Goal: Task Accomplishment & Management: Complete application form

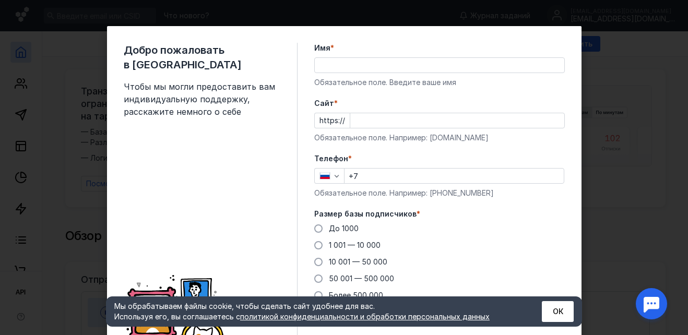
click at [359, 120] on input "Cайт *" at bounding box center [457, 120] width 214 height 15
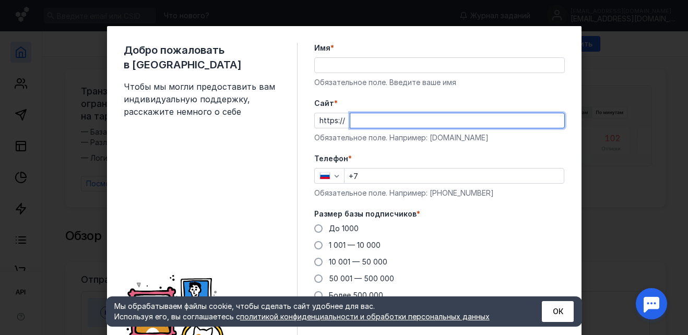
click at [327, 70] on input "Имя *" at bounding box center [439, 65] width 249 height 15
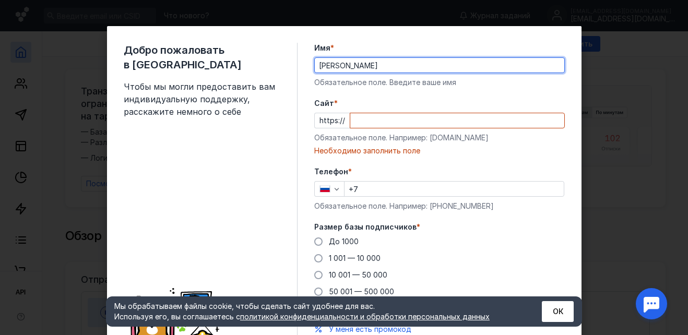
type input "[PERSON_NAME]"
click at [200, 164] on div "Добро пожаловать в Sendsay Чтобы мы могли предоставить вам индивидуальную подде…" at bounding box center [211, 206] width 174 height 327
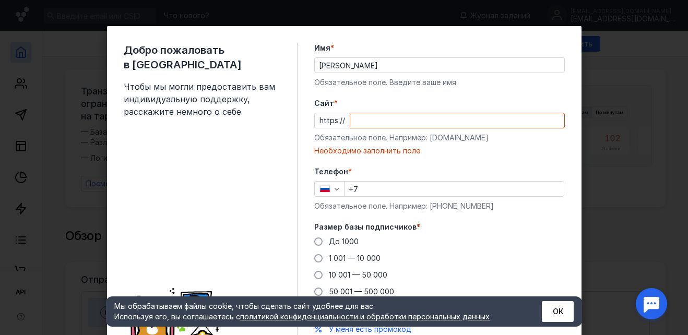
click at [366, 117] on input "Cайт *" at bounding box center [457, 120] width 214 height 15
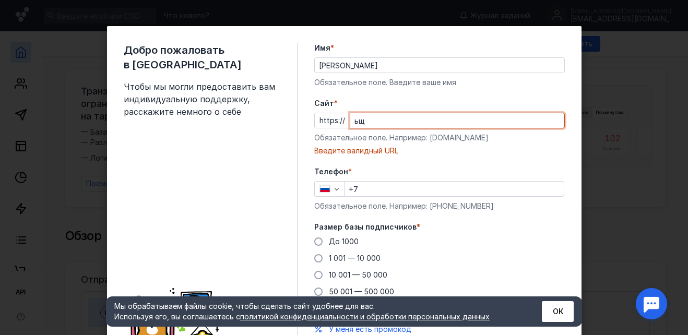
type input "ь"
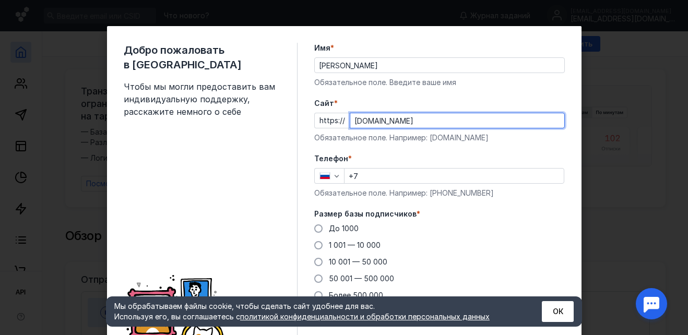
type input "[DOMAIN_NAME]"
click at [365, 180] on input "+7" at bounding box center [453, 176] width 219 height 15
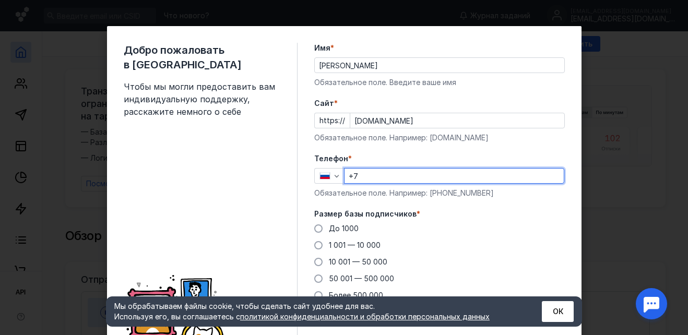
type input "[PHONE_NUMBER]"
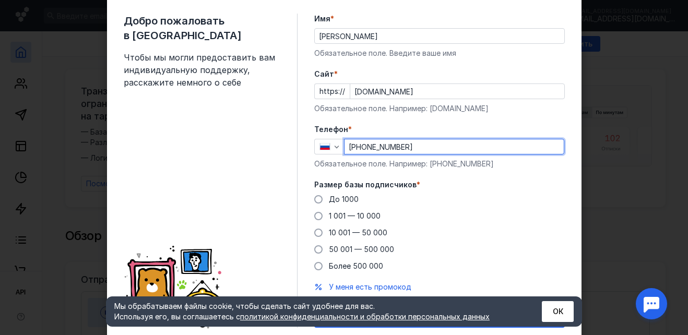
scroll to position [52, 0]
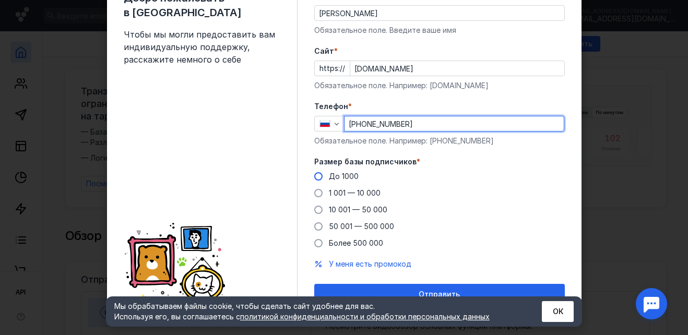
click at [314, 176] on span at bounding box center [318, 176] width 8 height 8
click at [0, 0] on input "До 1000" at bounding box center [0, 0] width 0 height 0
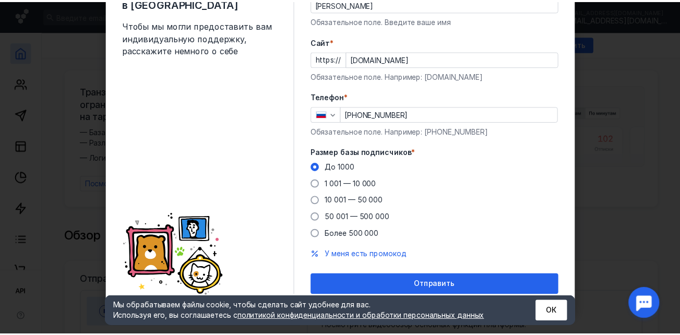
scroll to position [65, 0]
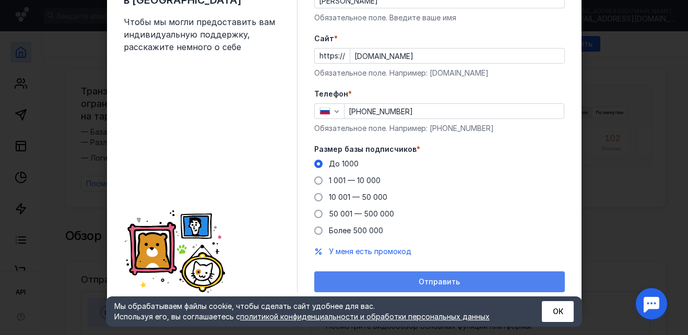
click at [419, 283] on span "Отправить" at bounding box center [439, 282] width 41 height 9
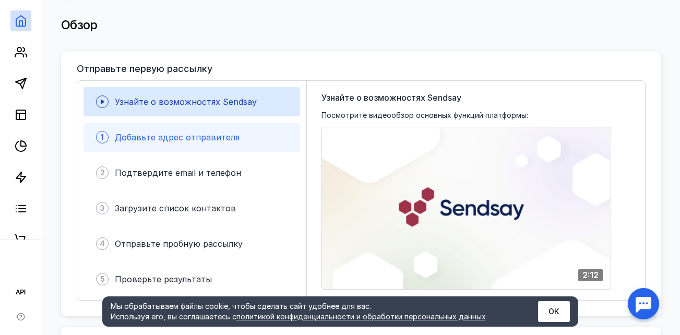
scroll to position [209, 0]
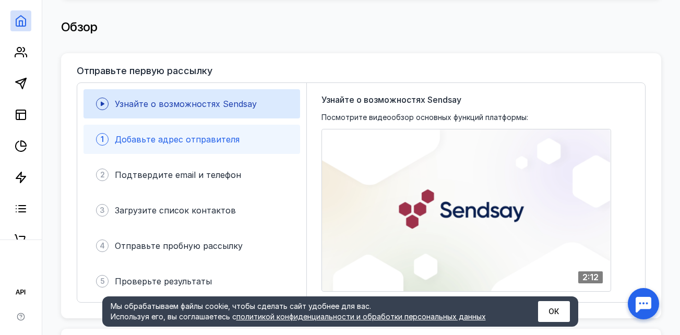
click at [173, 135] on span "Добавьте адрес отправителя" at bounding box center [177, 139] width 125 height 10
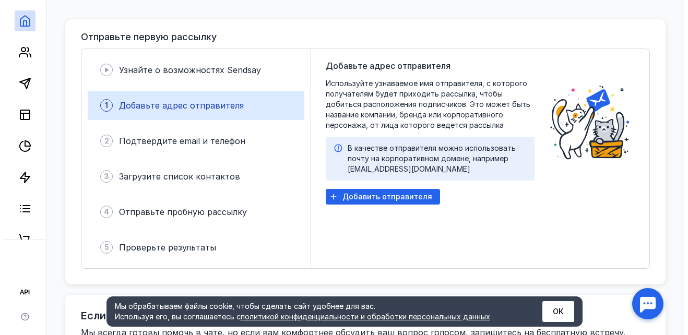
scroll to position [261, 0]
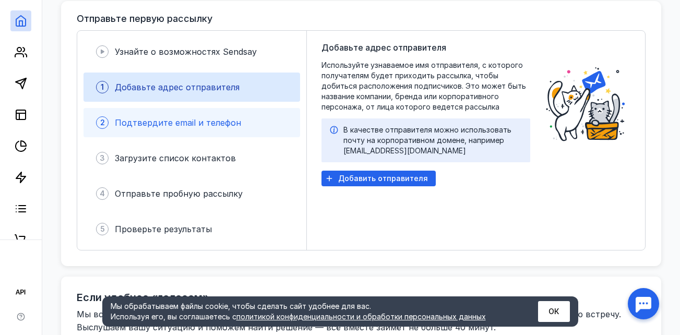
click at [153, 120] on span "Подтвердите email и телефон" at bounding box center [178, 122] width 126 height 10
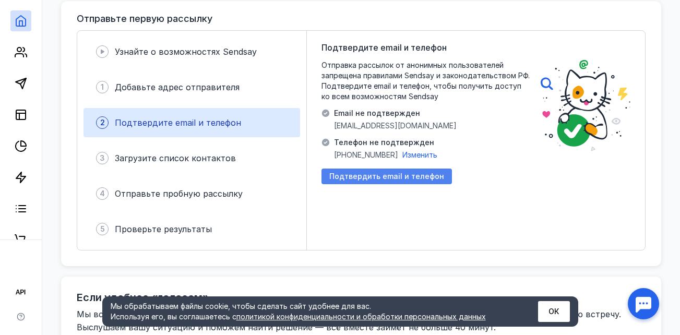
click at [384, 172] on span "Подтвердить email и телефон" at bounding box center [386, 176] width 115 height 9
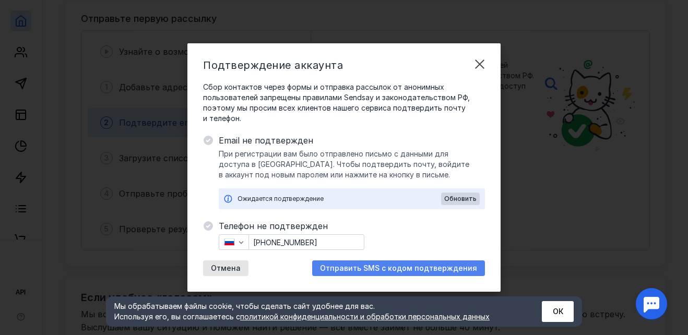
click at [396, 268] on span "Отправить SMS с кодом подтверждения" at bounding box center [398, 268] width 157 height 9
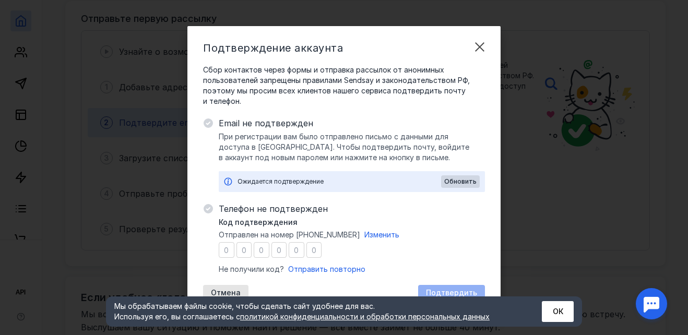
type input "8"
type input "1"
type input "7"
type input "4"
type input "2"
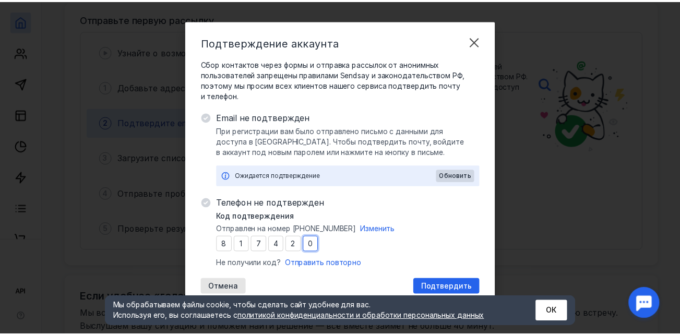
scroll to position [7, 0]
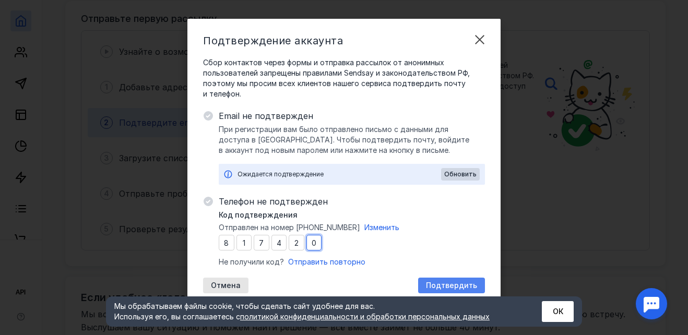
type input "0"
click at [428, 281] on span "Подтвердить" at bounding box center [451, 285] width 51 height 9
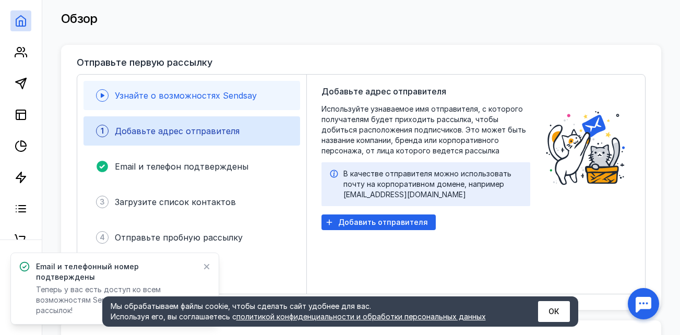
scroll to position [209, 0]
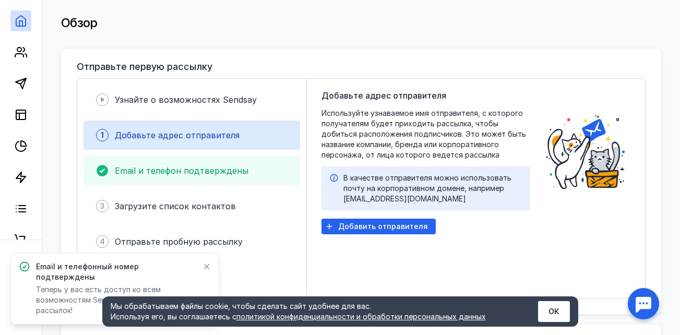
click at [206, 164] on div "Email и телефон подтверждены" at bounding box center [182, 170] width 134 height 13
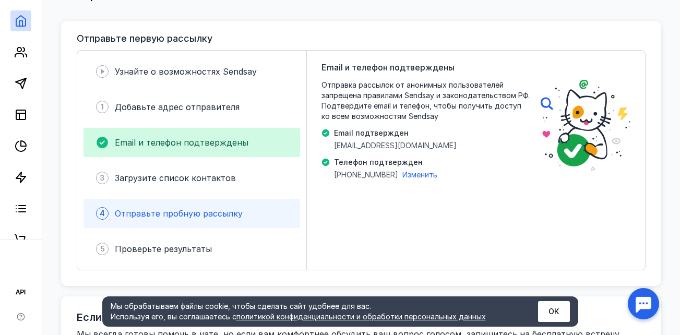
scroll to position [261, 0]
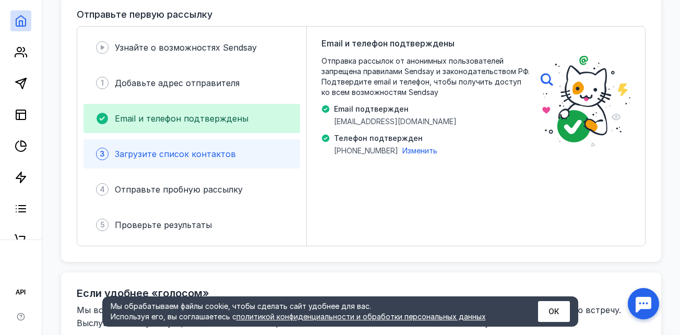
click at [174, 152] on span "Загрузите список контактов" at bounding box center [175, 154] width 121 height 10
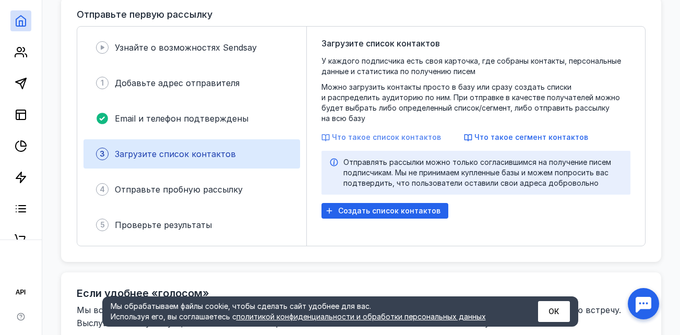
click at [360, 133] on span "Что такое список контактов" at bounding box center [386, 137] width 109 height 9
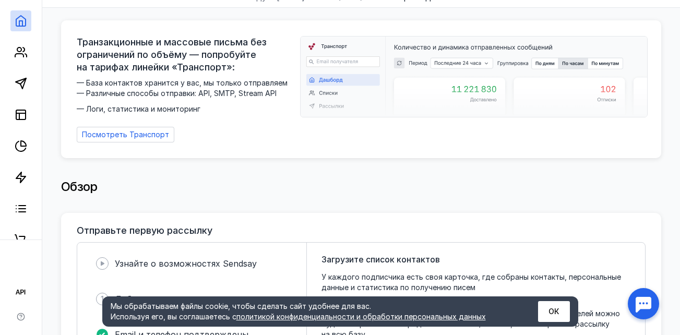
scroll to position [0, 0]
